Goal: Transaction & Acquisition: Purchase product/service

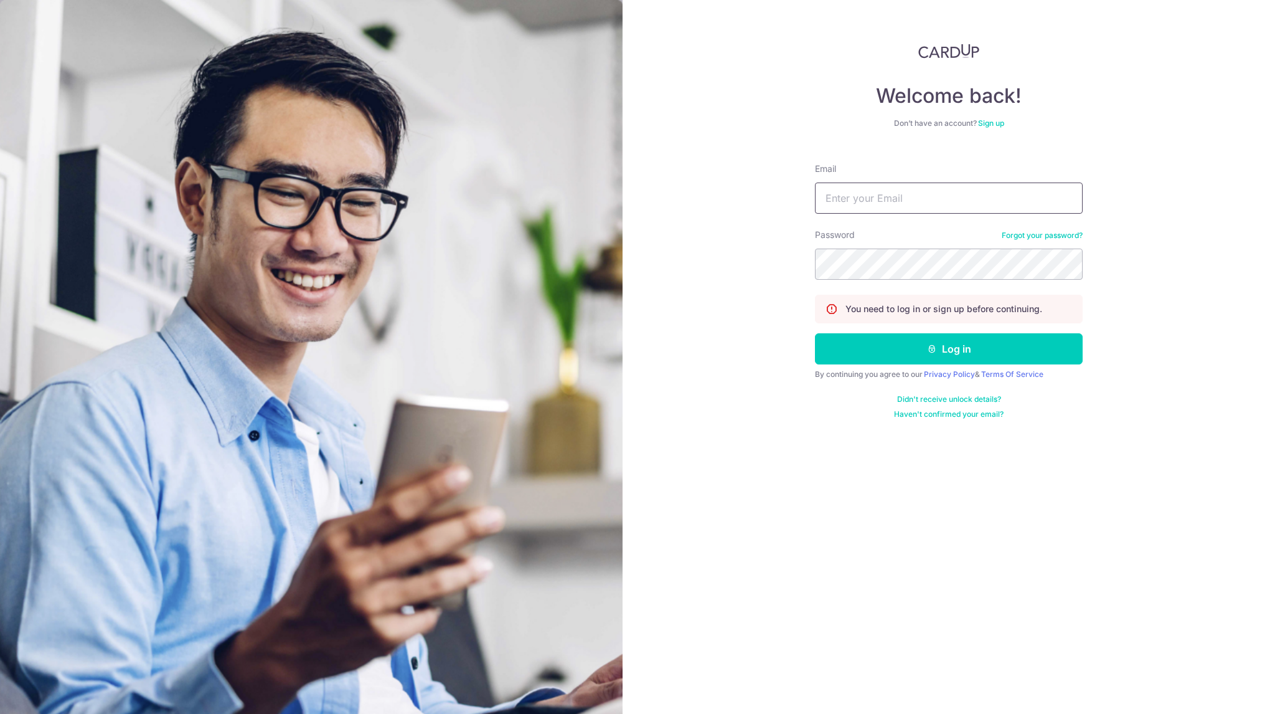
click at [932, 200] on input "Email" at bounding box center [949, 197] width 268 height 31
type input "Johnny@capitalj.sg"
click at [815, 333] on button "Log in" at bounding box center [949, 348] width 268 height 31
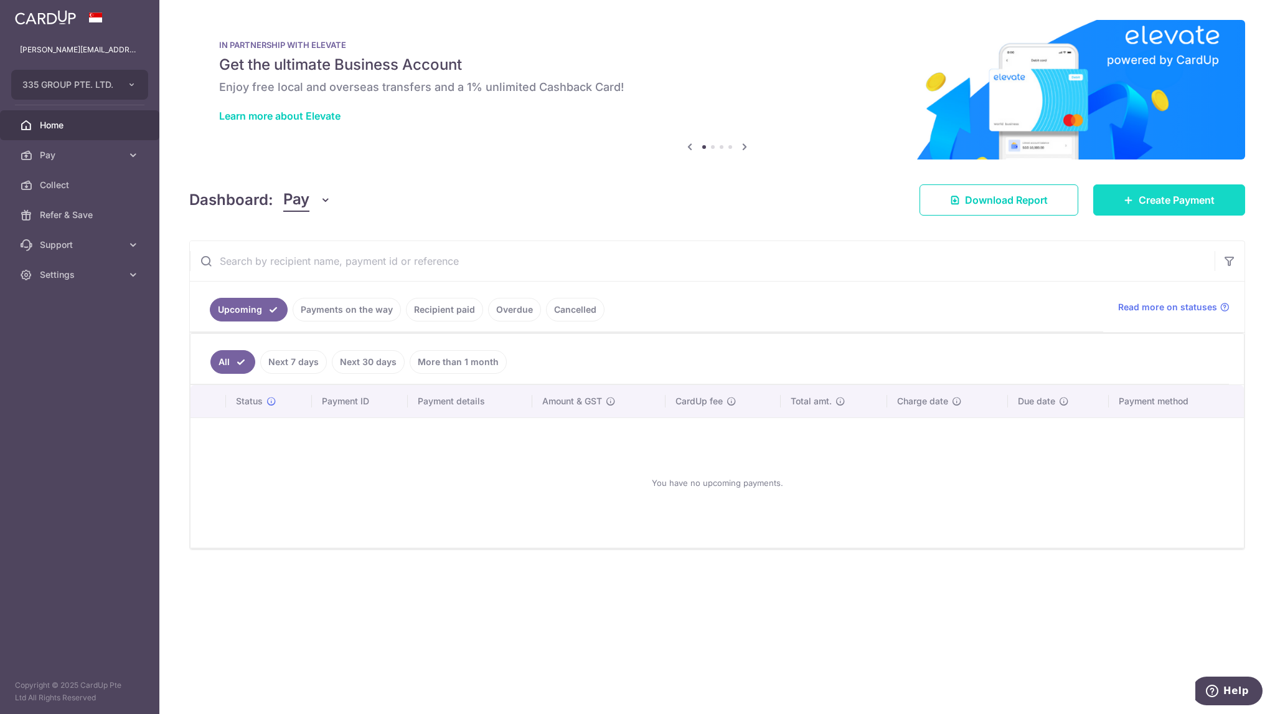
click at [1164, 211] on link "Create Payment" at bounding box center [1169, 199] width 152 height 31
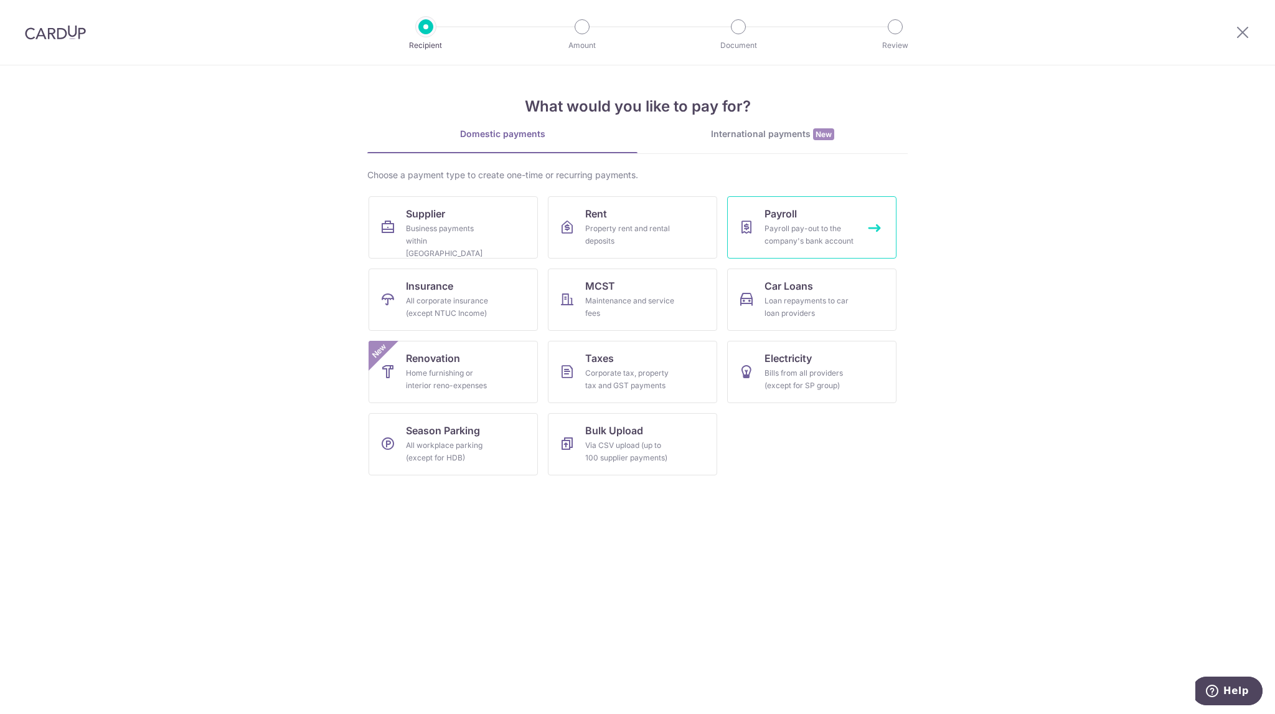
click at [811, 232] on div "Payroll pay-out to the company's bank account" at bounding box center [810, 234] width 90 height 25
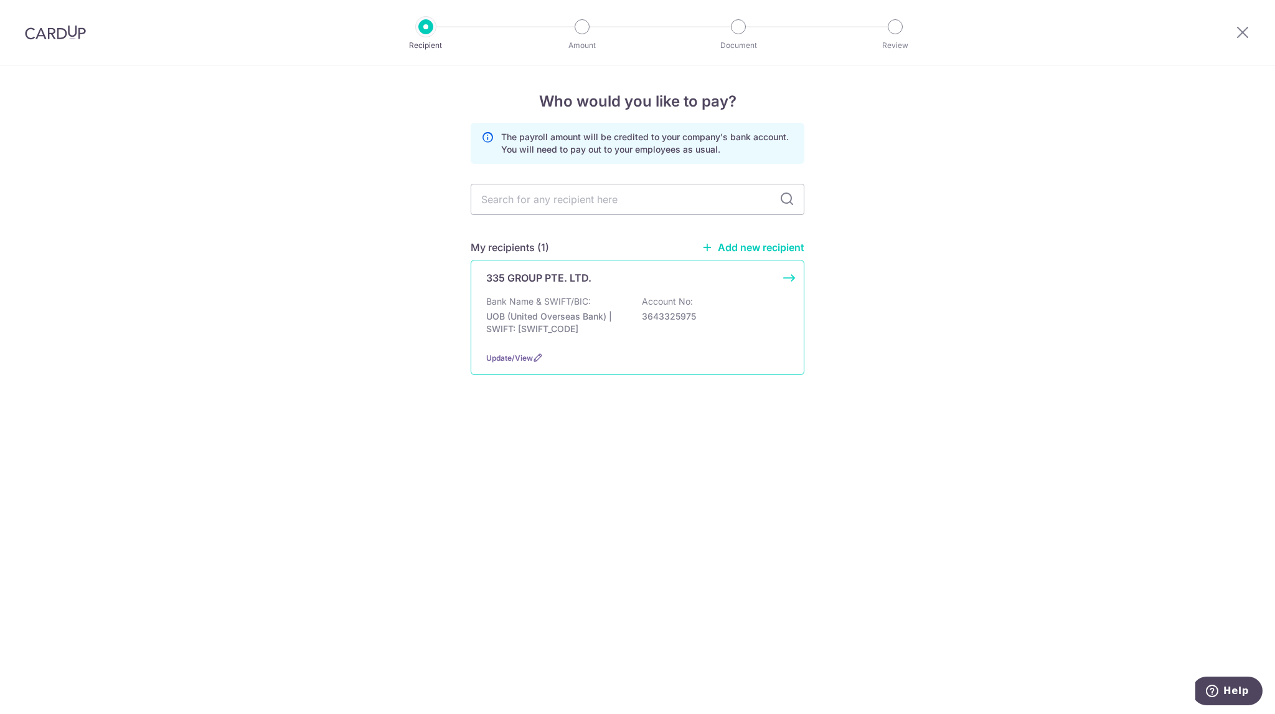
click at [567, 292] on div "335 GROUP PTE. LTD. Bank Name & SWIFT/BIC: UOB (United Overseas Bank) | SWIFT: …" at bounding box center [638, 317] width 334 height 115
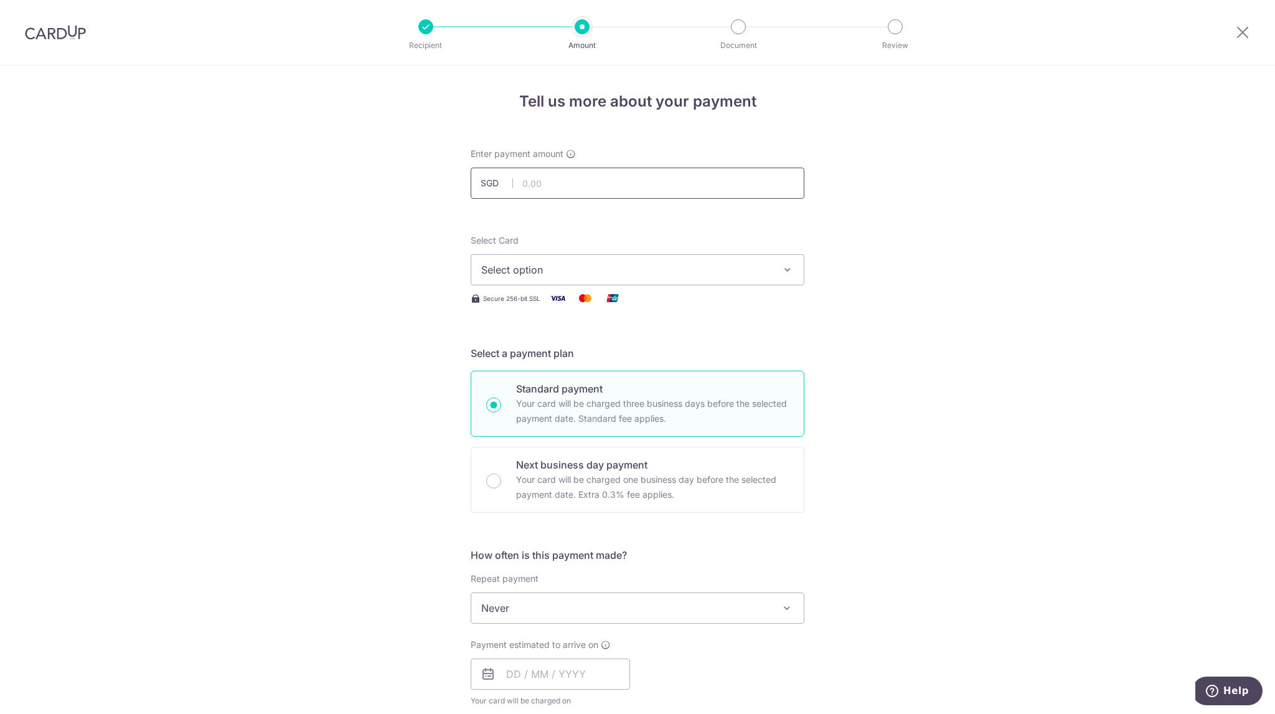
click at [621, 183] on input "text" at bounding box center [638, 182] width 334 height 31
type input "45,000.00"
click at [944, 514] on div "Tell us more about your payment Enter payment amount SGD 45,000.00 45000.00 Sel…" at bounding box center [637, 663] width 1275 height 1197
click at [715, 259] on button "Select option" at bounding box center [638, 269] width 334 height 31
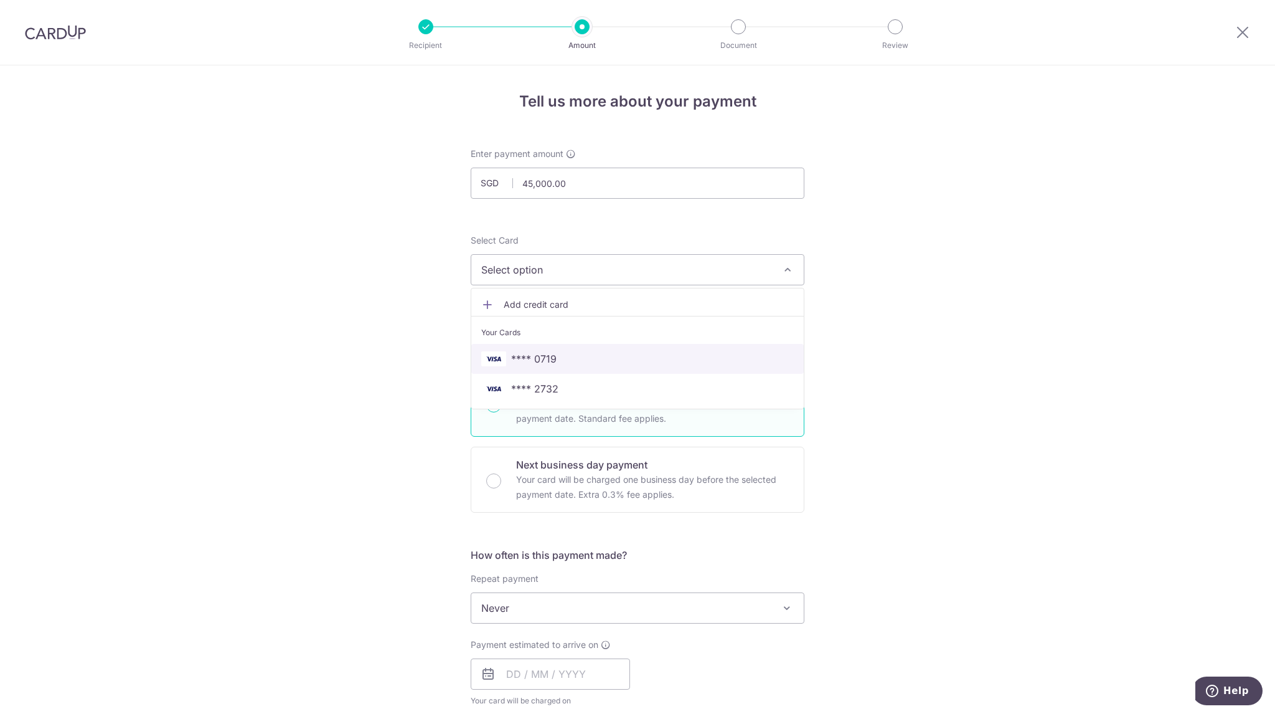
click at [580, 347] on link "**** 0719" at bounding box center [637, 359] width 332 height 30
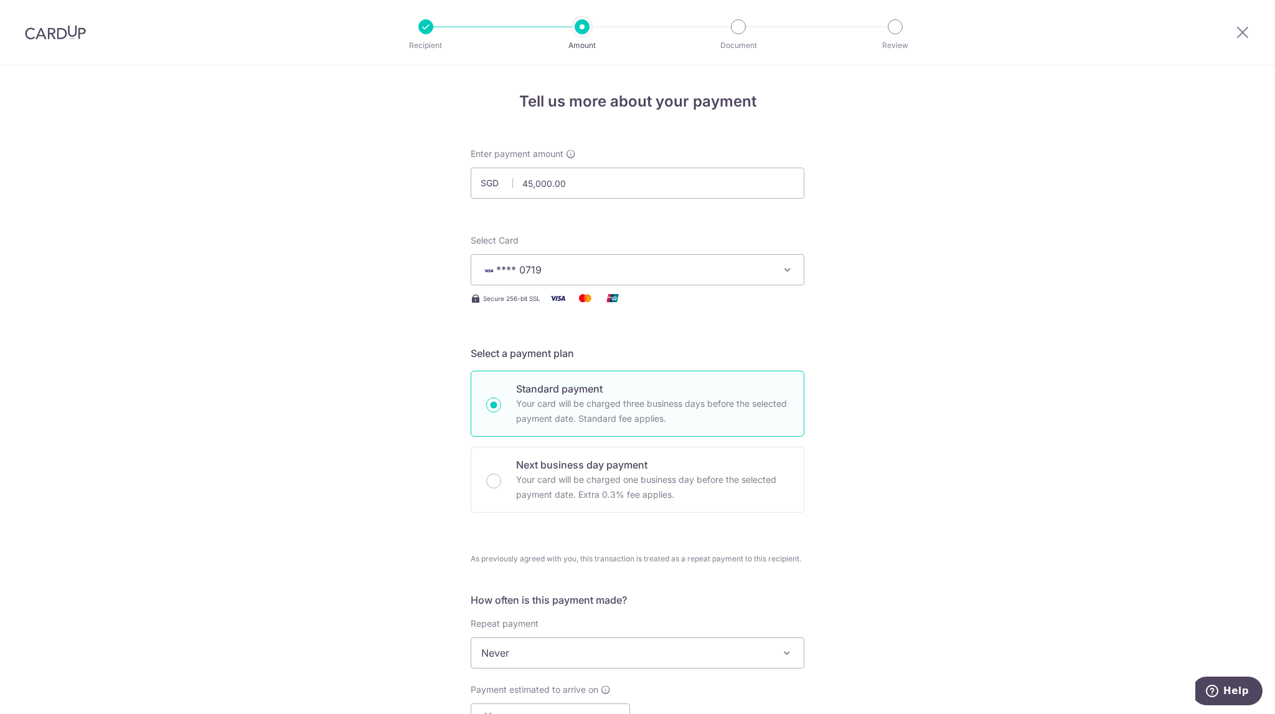
click at [715, 274] on span "**** 0719" at bounding box center [626, 269] width 290 height 15
click at [583, 387] on span "**** 2732" at bounding box center [637, 388] width 313 height 15
click at [991, 453] on div "Tell us more about your payment Enter payment amount SGD 45,000.00 45000.00 Sel…" at bounding box center [637, 686] width 1275 height 1242
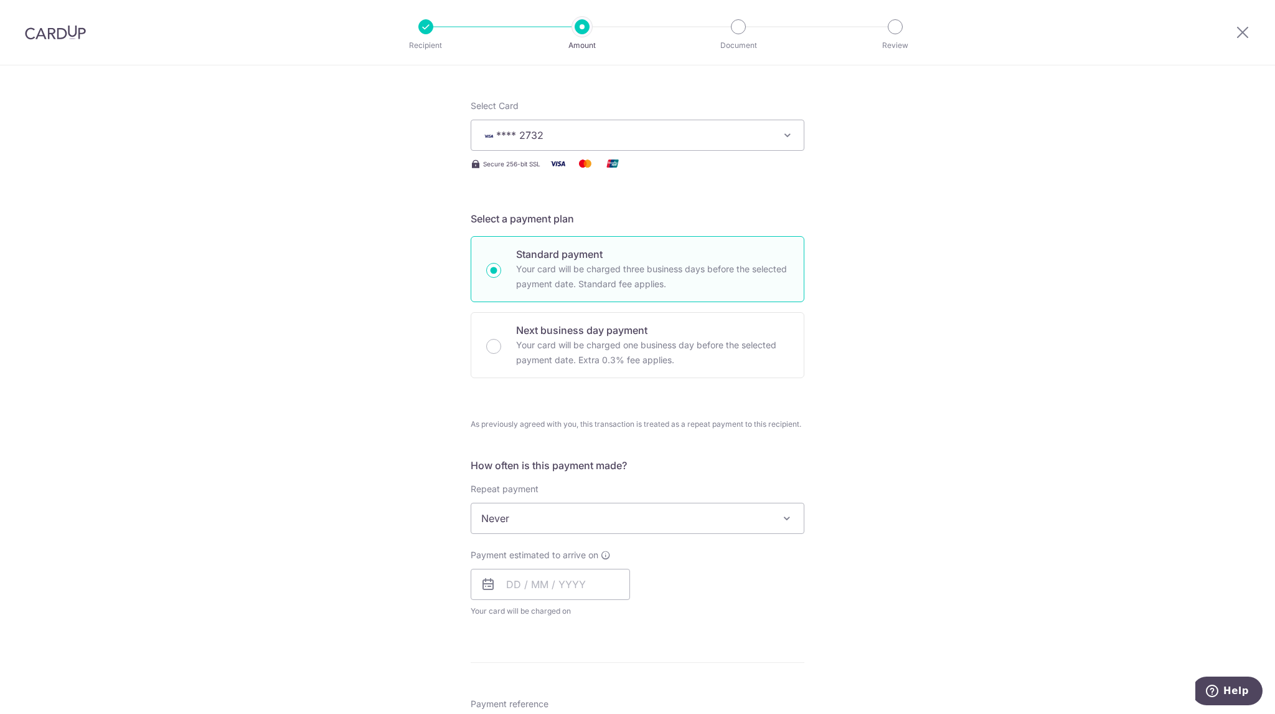
scroll to position [187, 0]
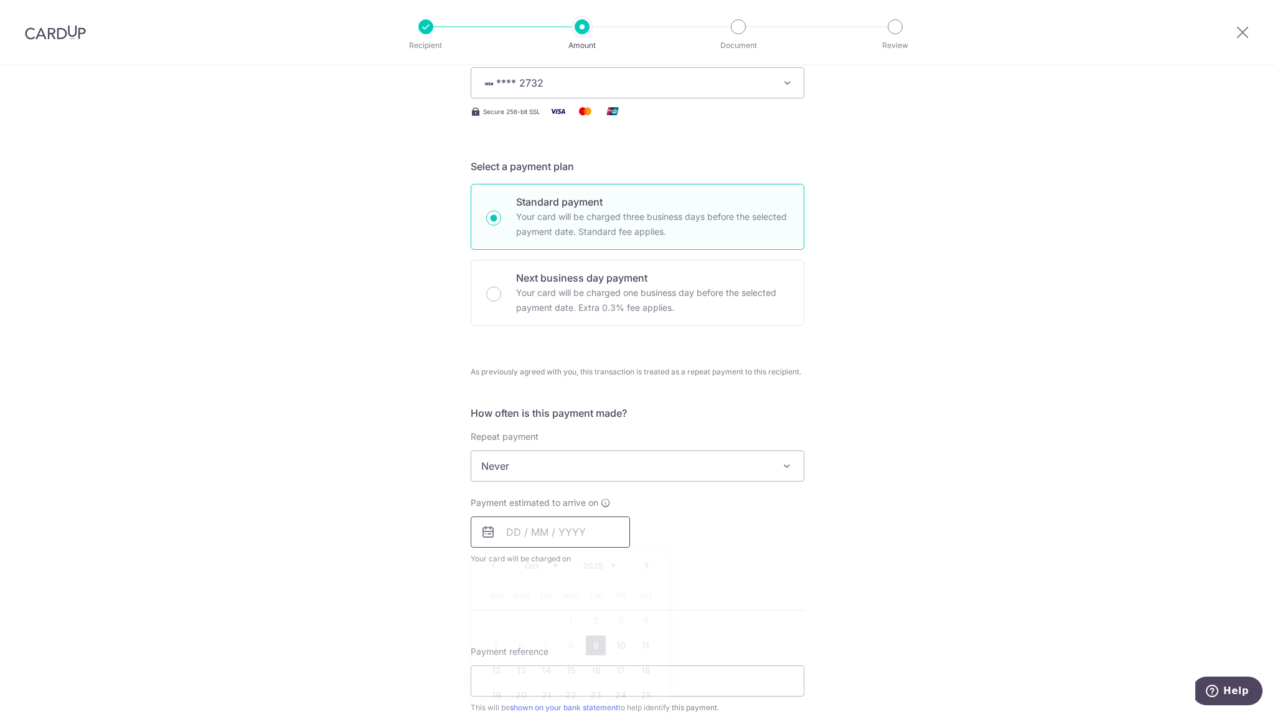
click at [574, 529] on input "text" at bounding box center [550, 531] width 159 height 31
click at [600, 642] on link "9" at bounding box center [596, 645] width 20 height 20
type input "[DATE]"
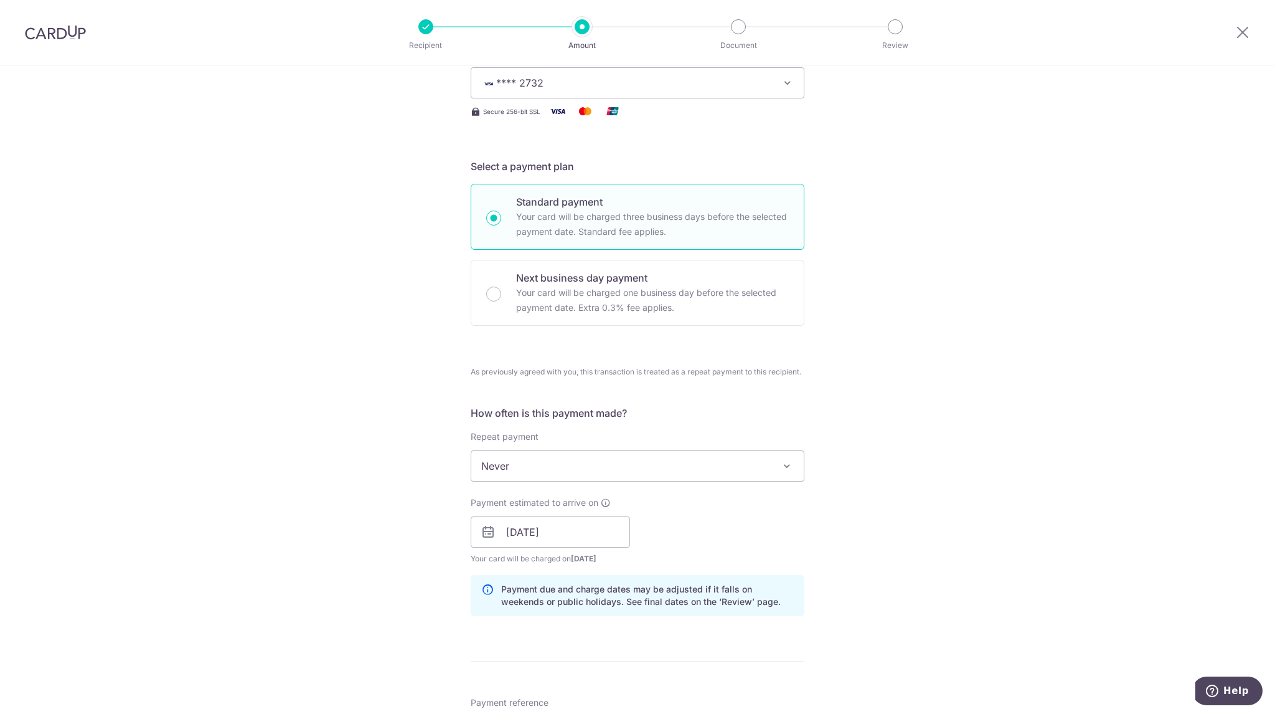
click at [986, 578] on div "Tell us more about your payment Enter payment amount SGD 45,000.00 45000.00 Sel…" at bounding box center [637, 525] width 1275 height 1293
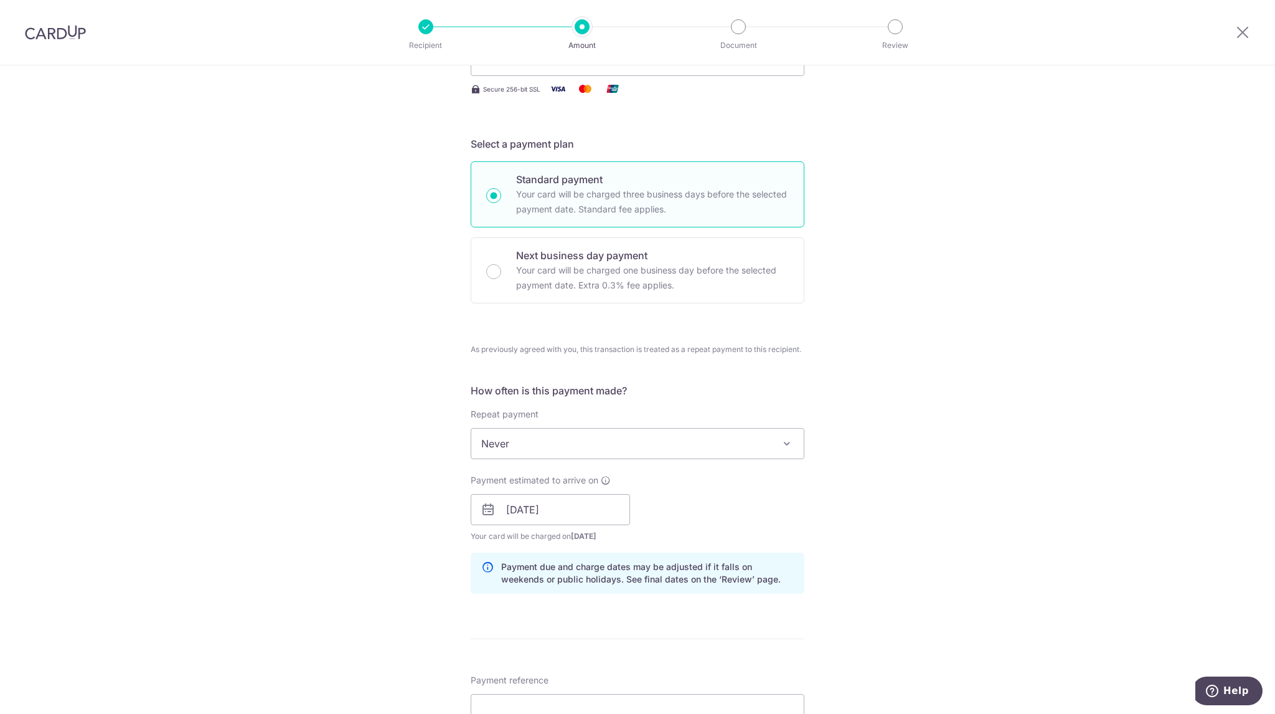
scroll to position [311, 0]
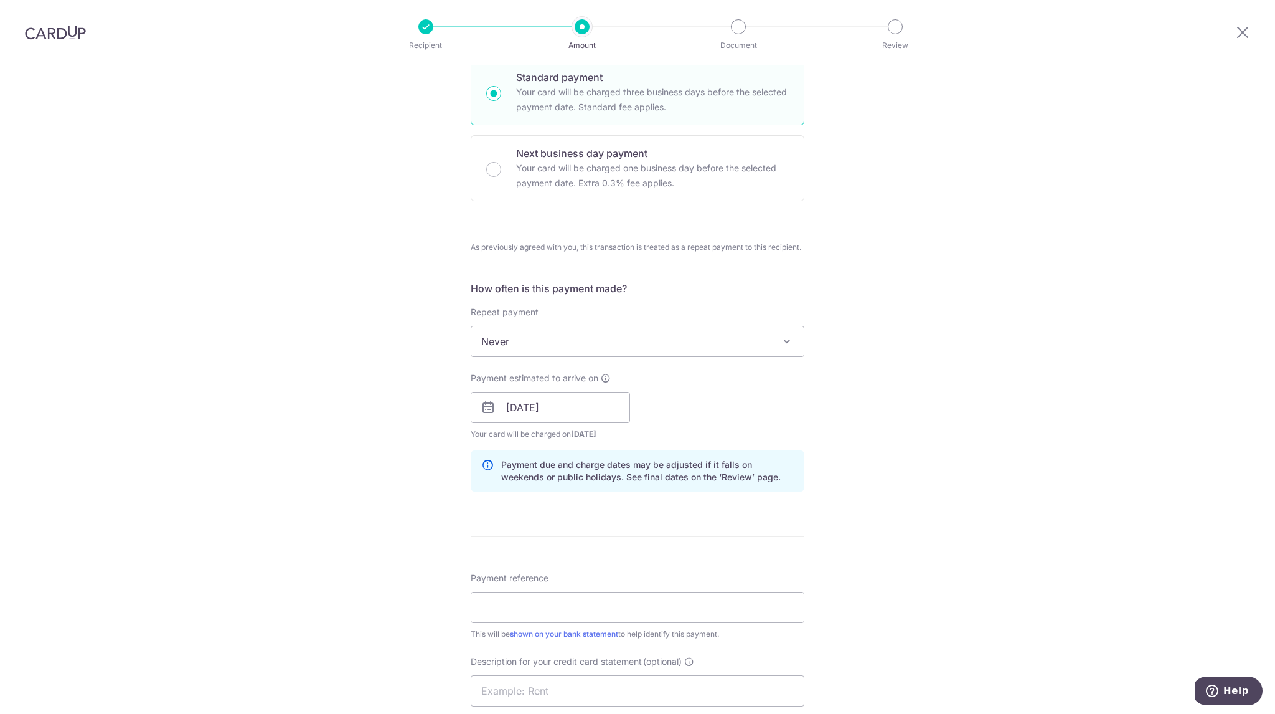
click at [996, 584] on div "Tell us more about your payment Enter payment amount SGD 45,000.00 45000.00 Sel…" at bounding box center [637, 400] width 1275 height 1293
click at [933, 585] on div "Tell us more about your payment Enter payment amount SGD 45,000.00 45000.00 Sel…" at bounding box center [637, 400] width 1275 height 1293
click at [684, 601] on input "Payment reference" at bounding box center [638, 606] width 334 height 31
type input "335 Group"
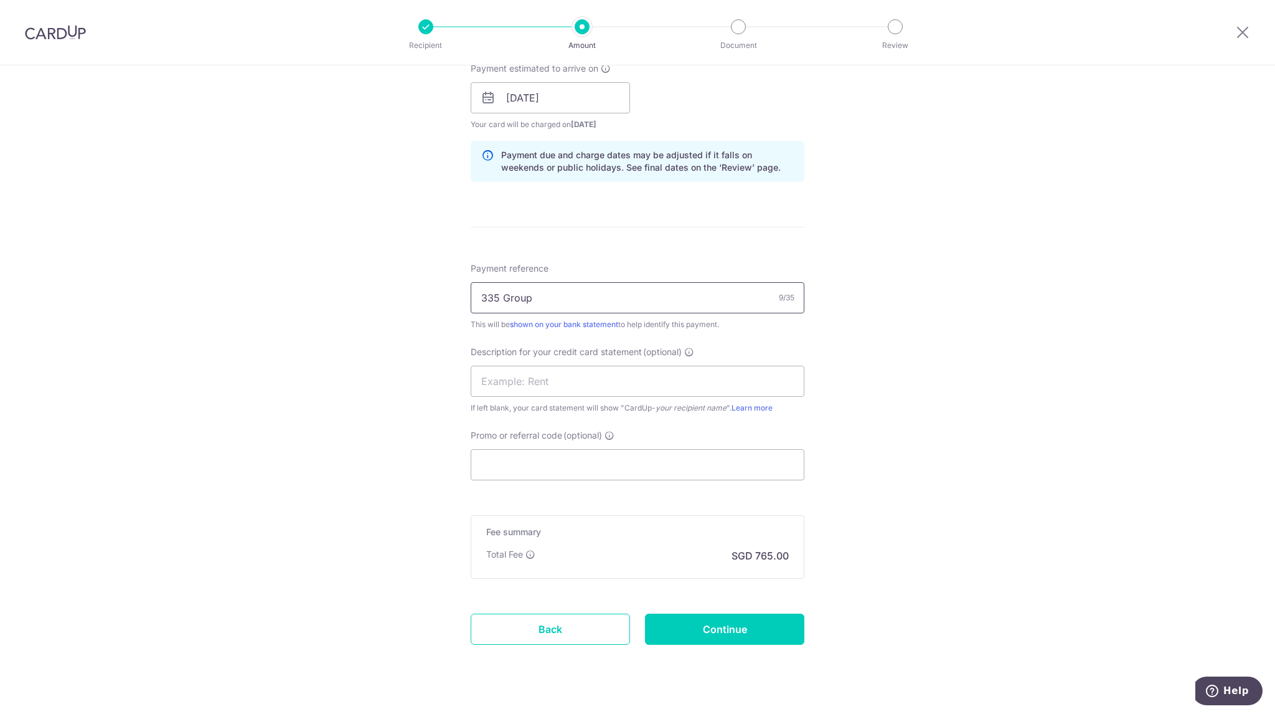
scroll to position [643, 0]
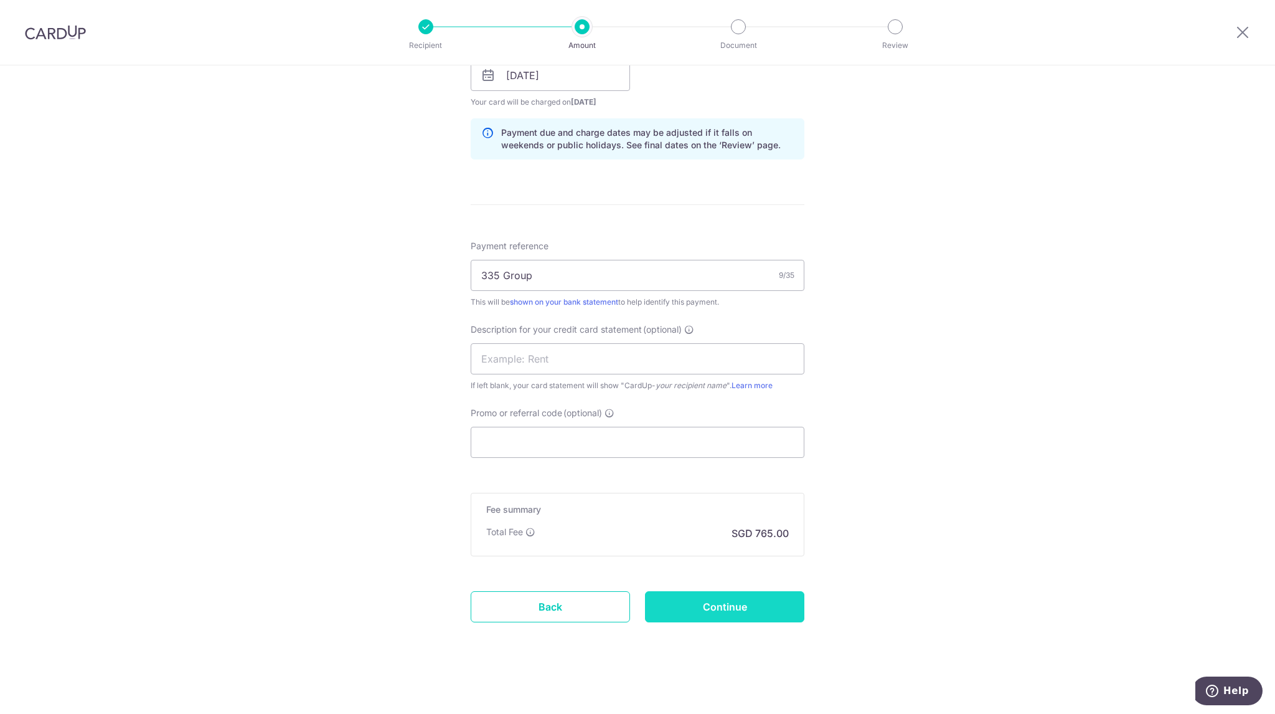
click at [737, 598] on input "Continue" at bounding box center [724, 606] width 159 height 31
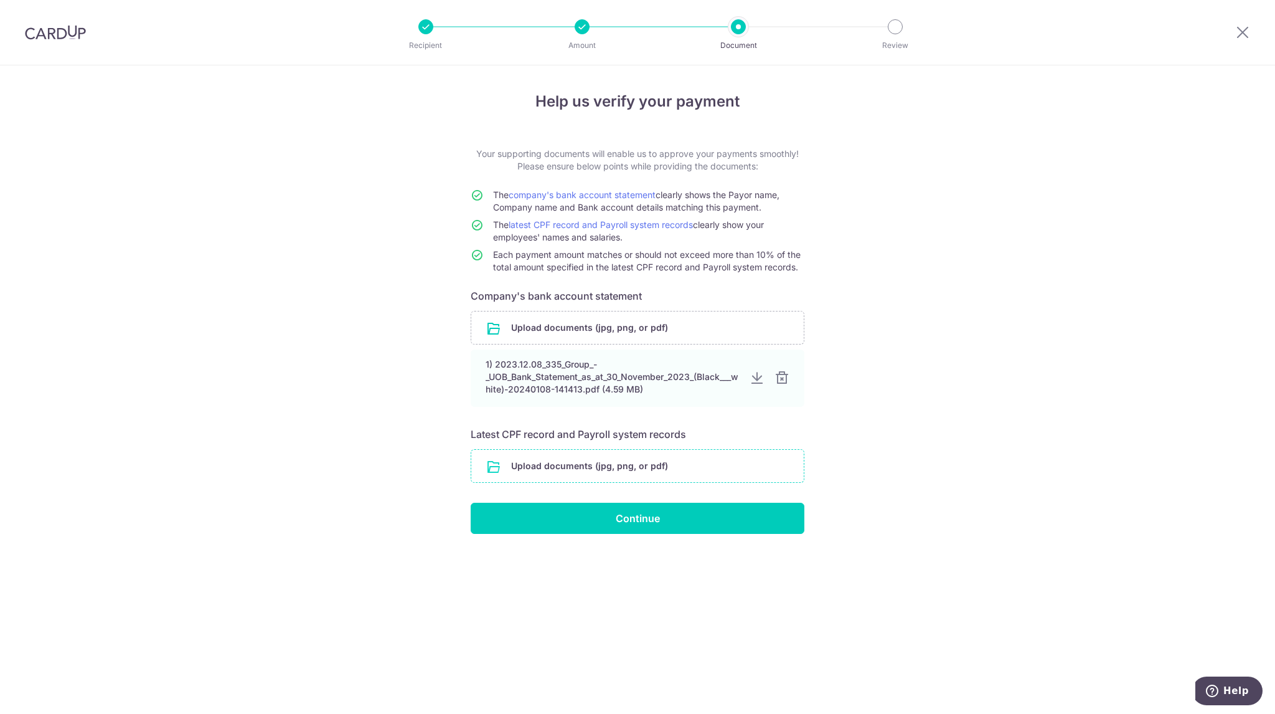
click at [664, 466] on input "file" at bounding box center [637, 466] width 332 height 32
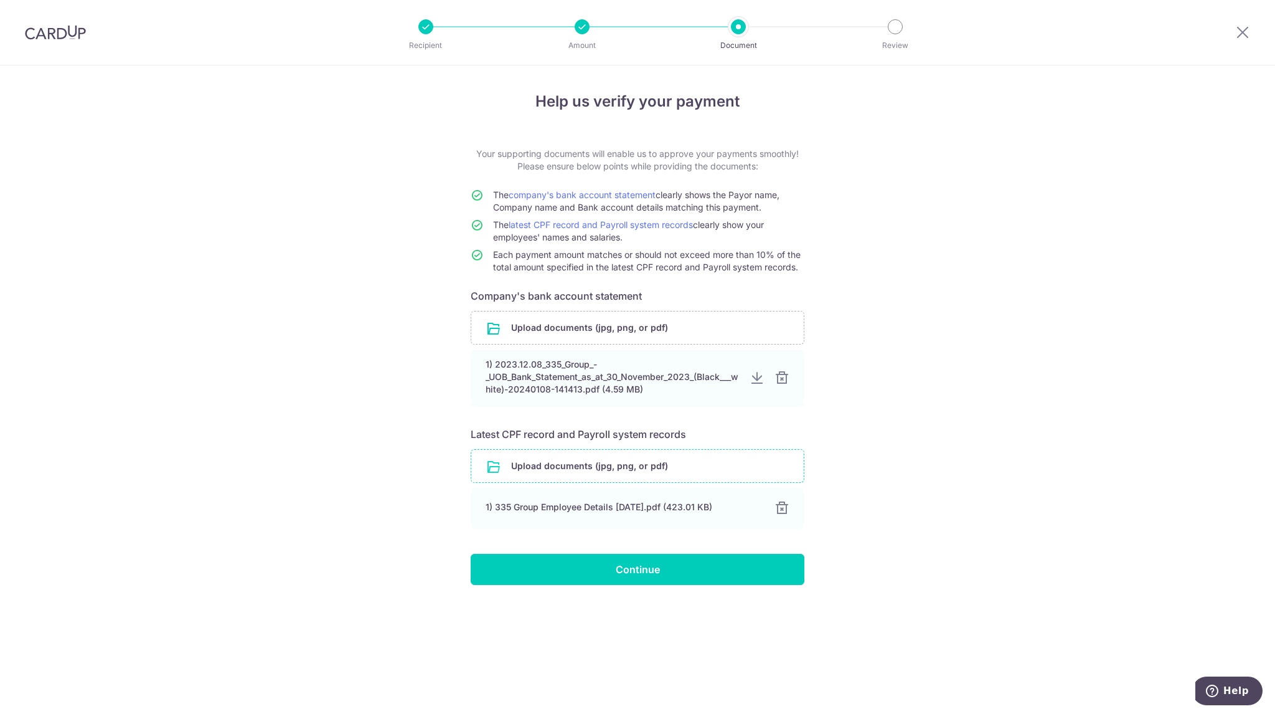
click at [649, 476] on input "file" at bounding box center [637, 466] width 332 height 32
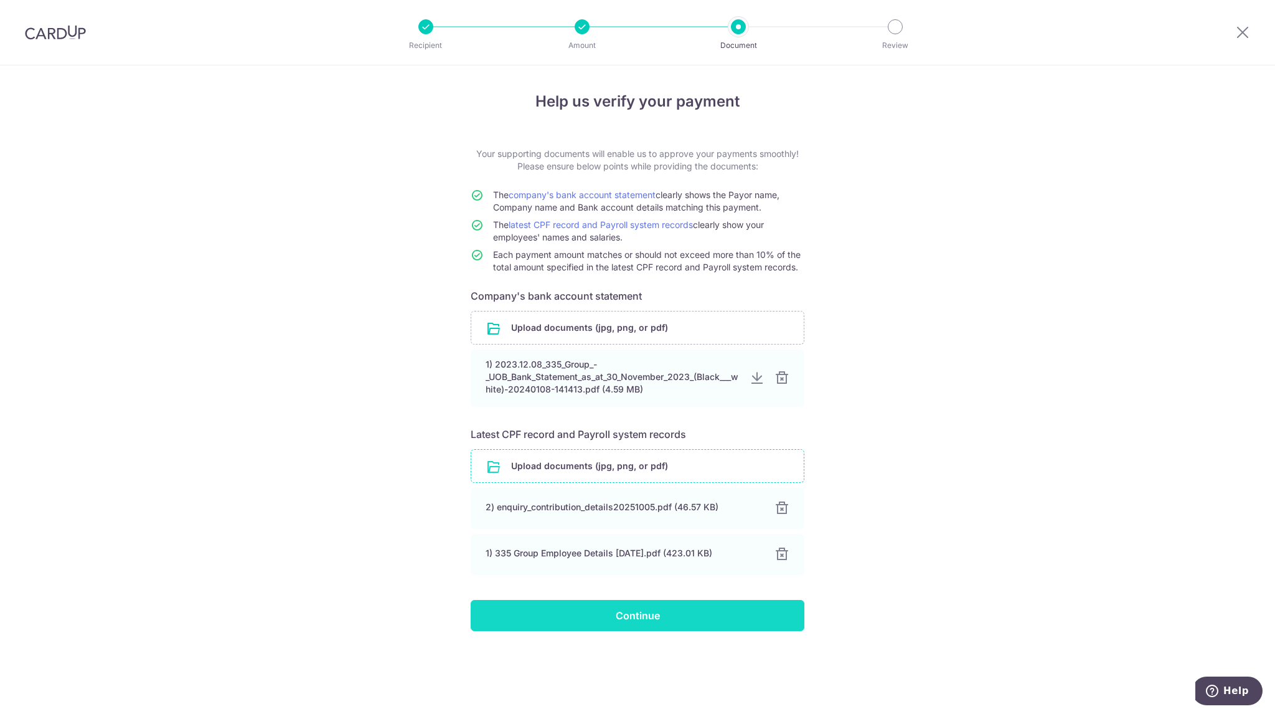
click at [697, 616] on input "Continue" at bounding box center [638, 615] width 334 height 31
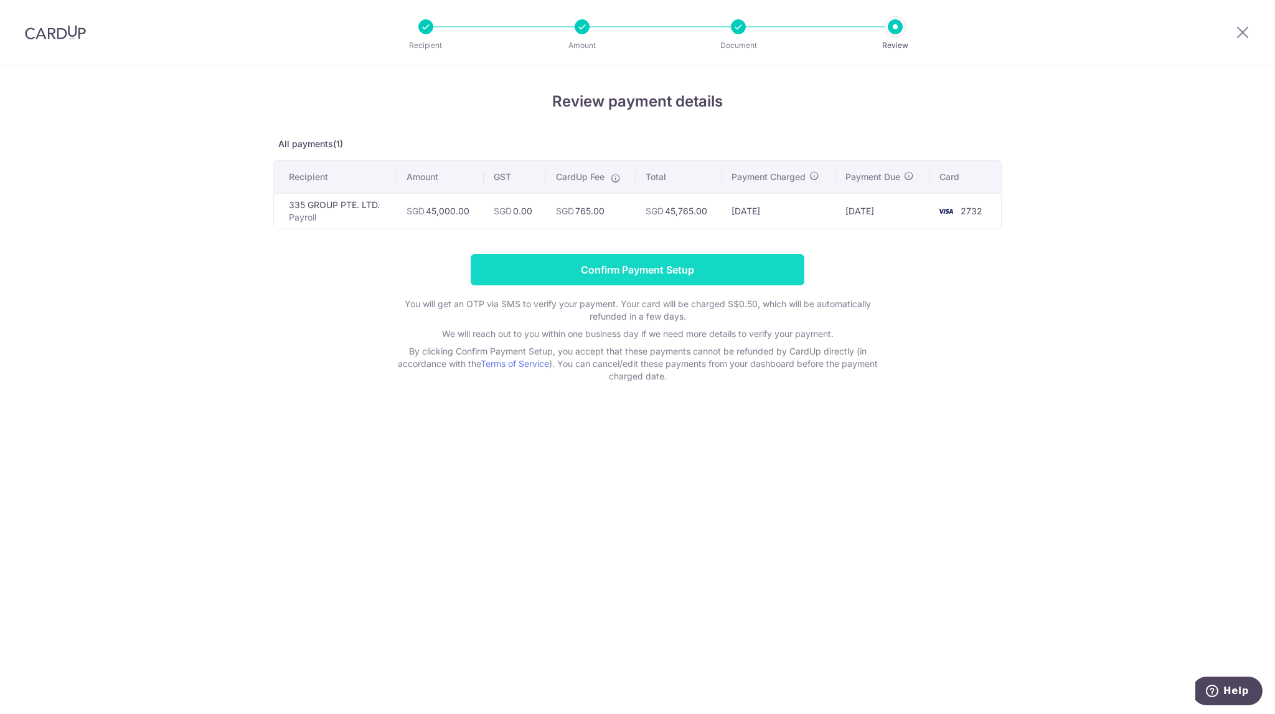
click at [629, 269] on input "Confirm Payment Setup" at bounding box center [638, 269] width 334 height 31
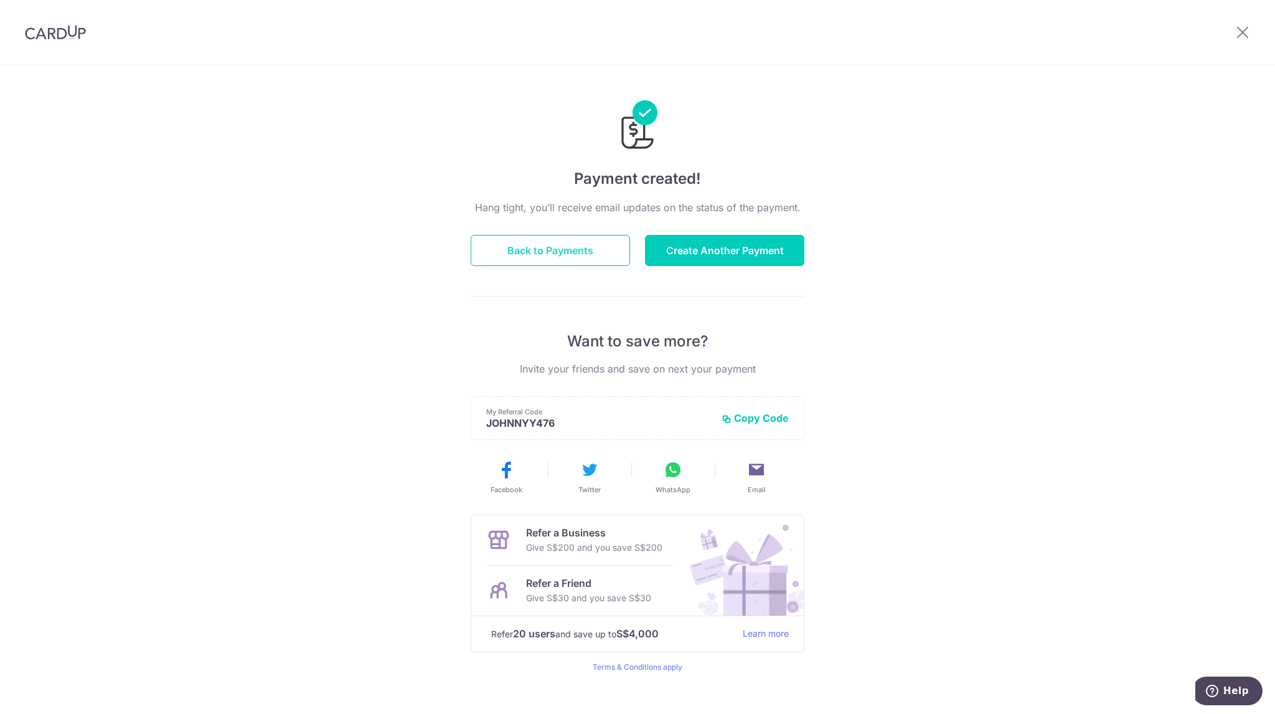
click at [565, 254] on button "Back to Payments" at bounding box center [550, 250] width 159 height 31
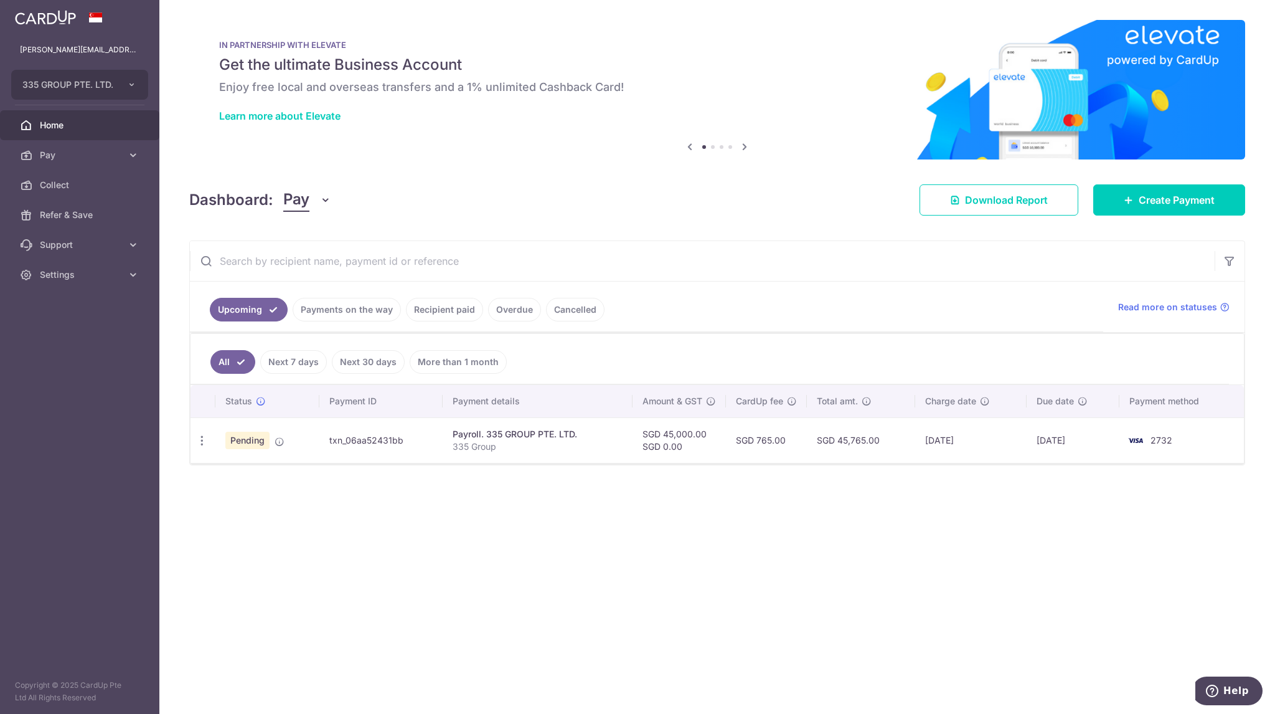
drag, startPoint x: 506, startPoint y: 603, endPoint x: 398, endPoint y: 637, distance: 113.4
click at [398, 637] on div "× Pause Schedule Pause all future payments in this series Pause just this one p…" at bounding box center [717, 357] width 1116 height 714
click at [760, 522] on div "× Pause Schedule Pause all future payments in this series Pause just this one p…" at bounding box center [717, 357] width 1116 height 714
